Goal: Obtain resource: Obtain resource

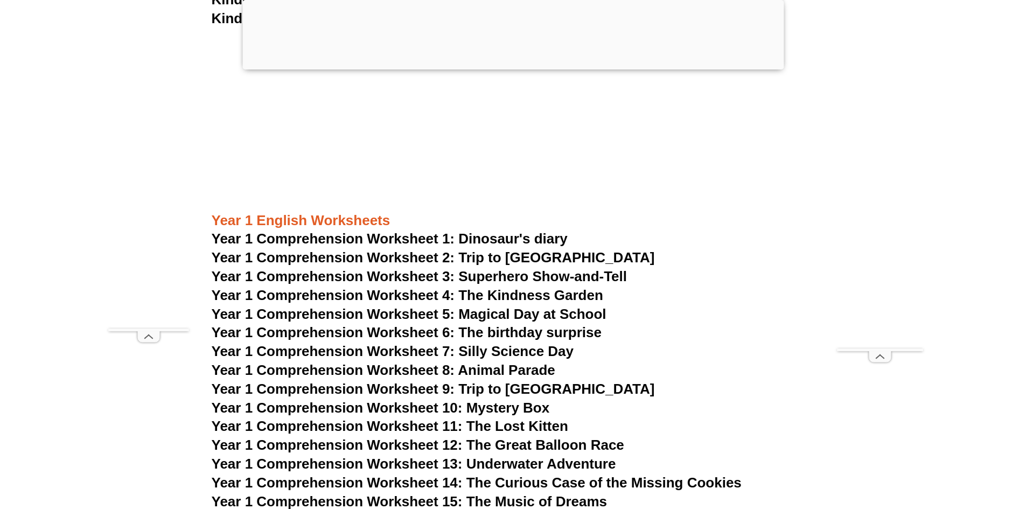
scroll to position [1237, 0]
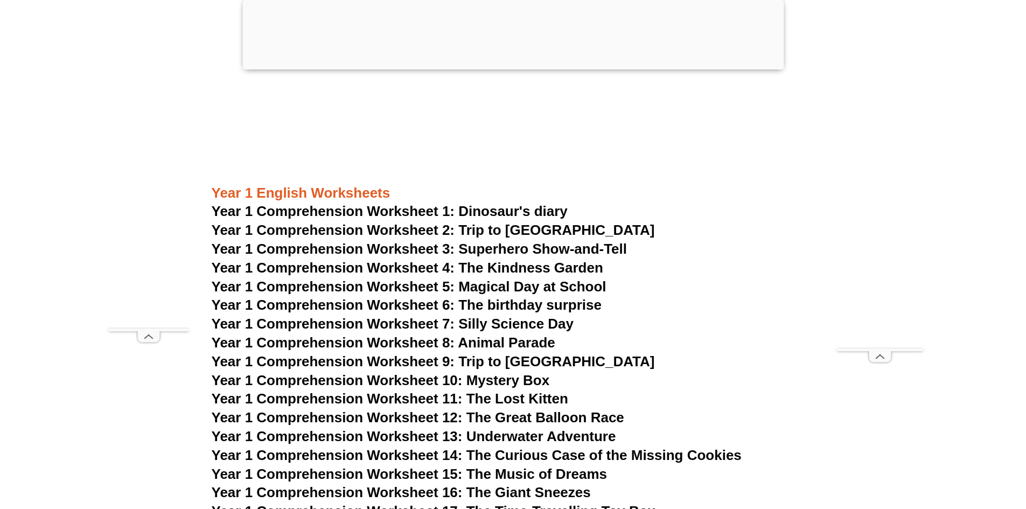
click at [396, 212] on span "Year 1 Comprehension Worksheet 1: Dinosaur's diary" at bounding box center [390, 211] width 356 height 16
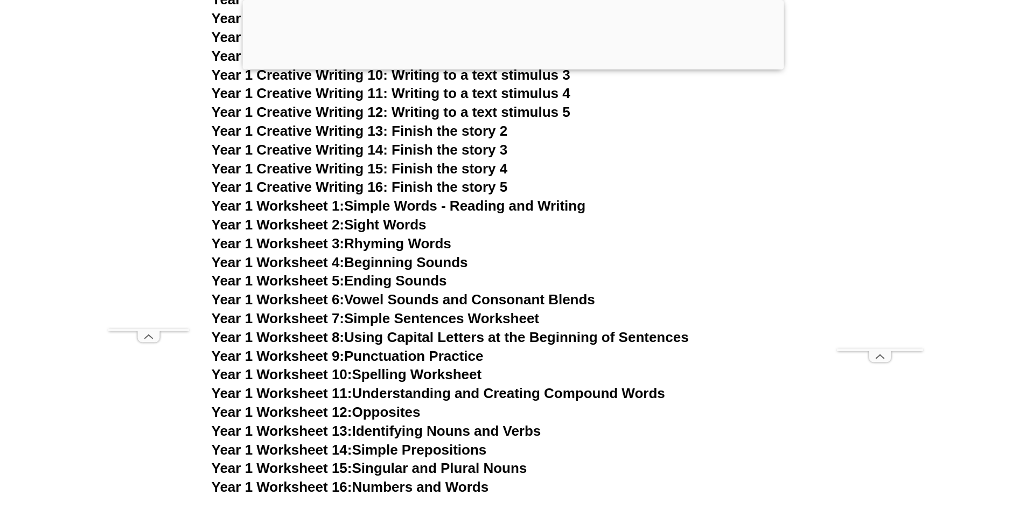
scroll to position [1883, 0]
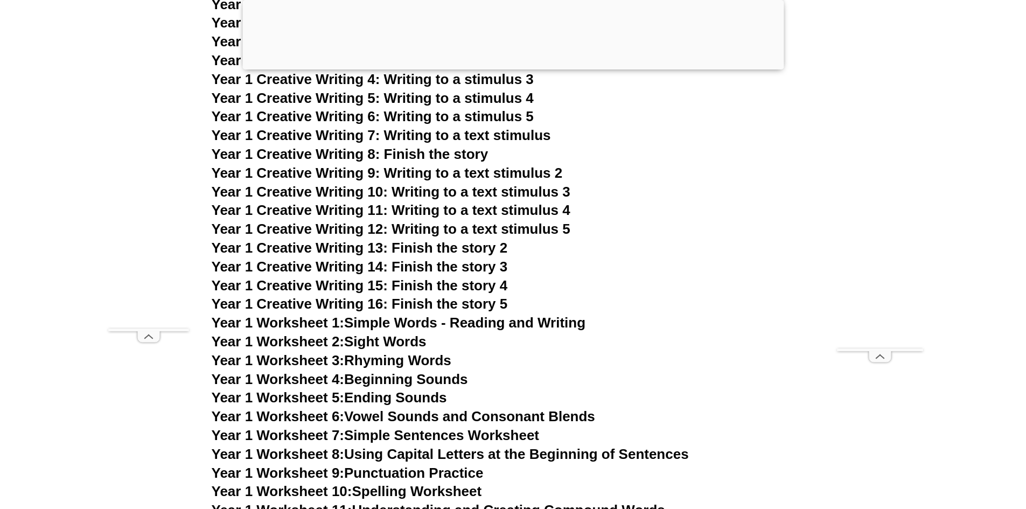
click at [454, 172] on span "Year 1 Creative Writing 9: Writing to a text stimulus 2" at bounding box center [387, 173] width 351 height 16
click at [378, 318] on link "Year 1 Worksheet 1: Simple Words - Reading and Writing" at bounding box center [399, 322] width 374 height 16
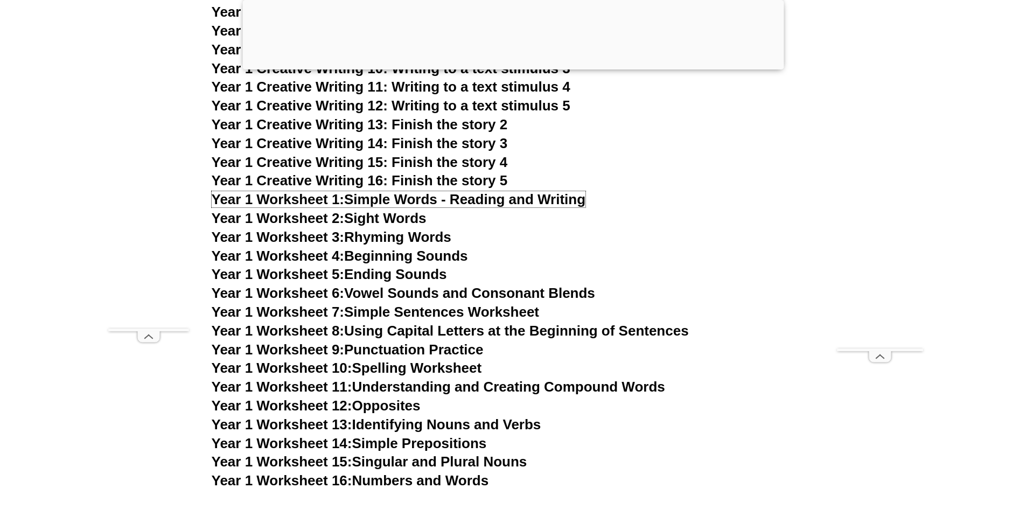
scroll to position [1990, 0]
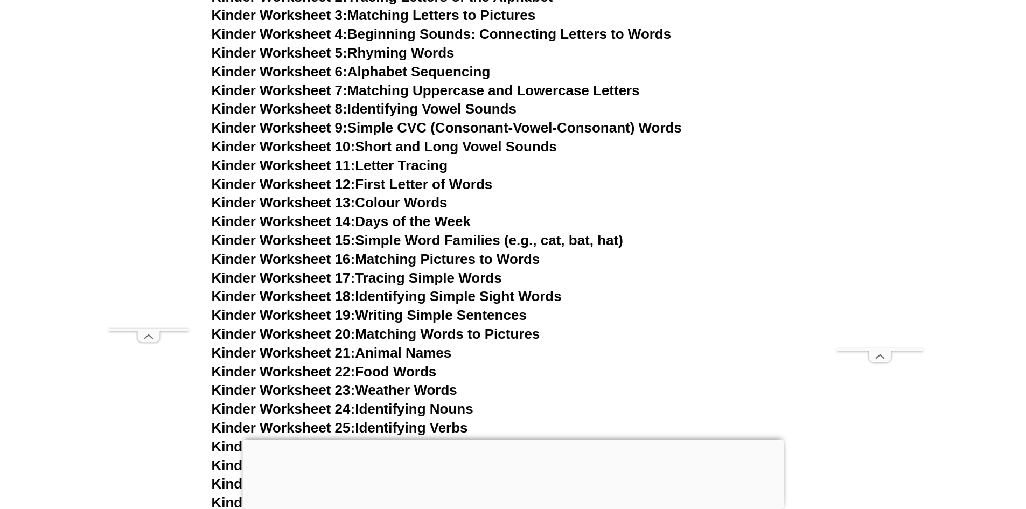
scroll to position [538, 0]
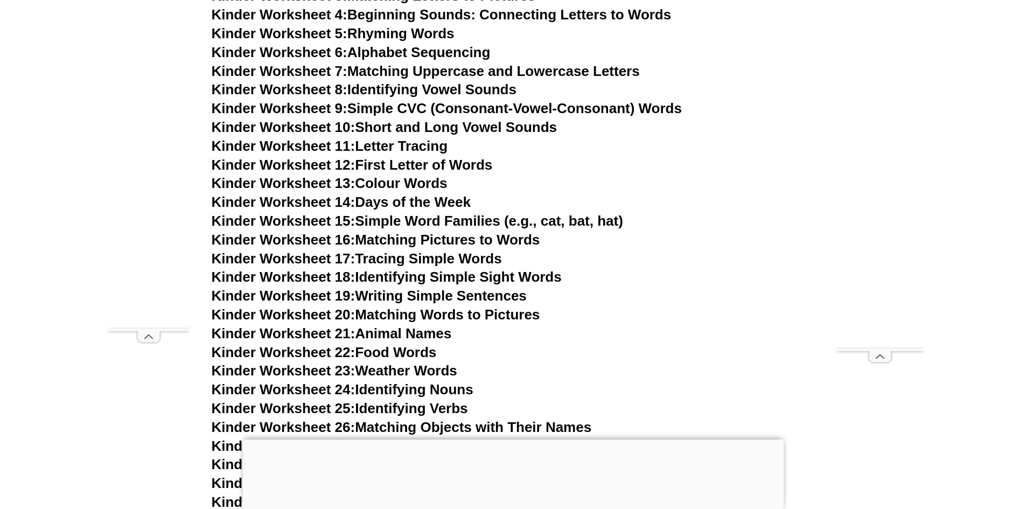
click at [357, 221] on link "Kinder Worksheet 15: Simple Word Families (e.g., cat, bat, hat)" at bounding box center [417, 221] width 411 height 16
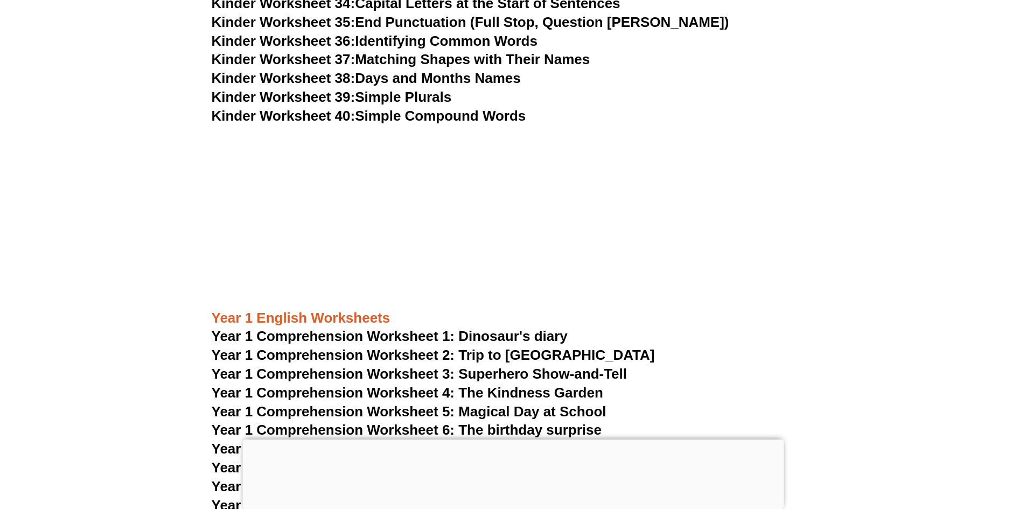
scroll to position [592, 0]
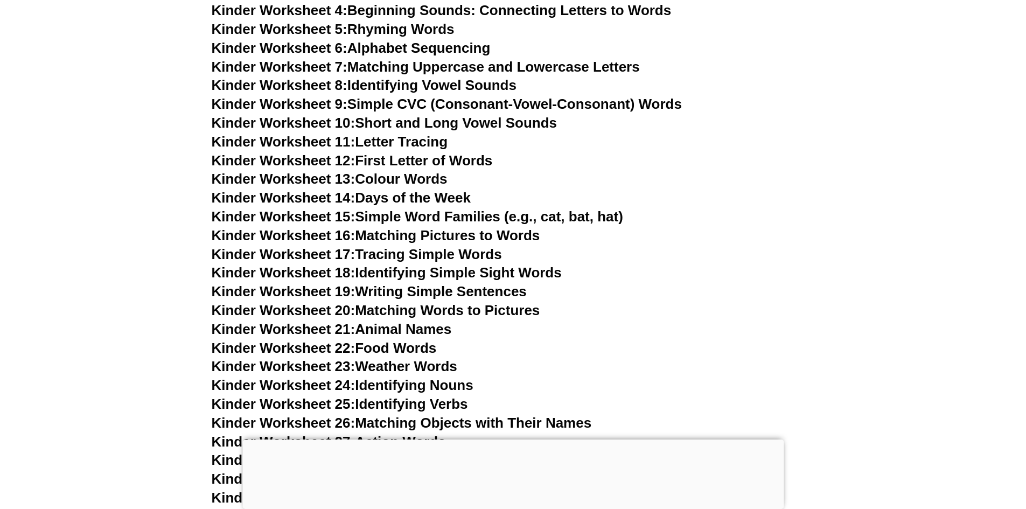
scroll to position [538, 0]
